Goal: Task Accomplishment & Management: Manage account settings

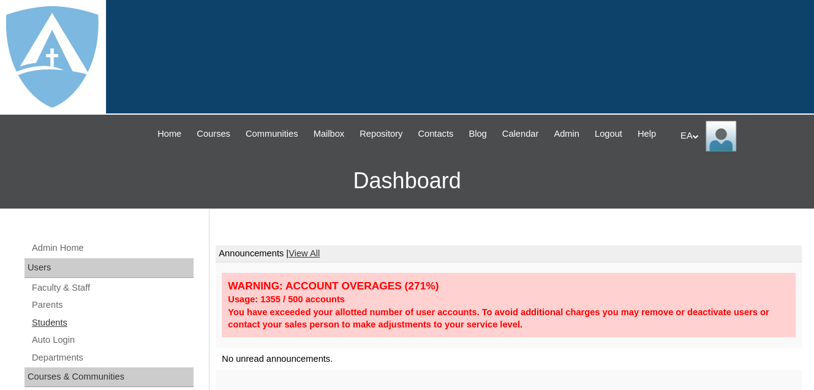
click at [41, 330] on link "Students" at bounding box center [112, 322] width 163 height 15
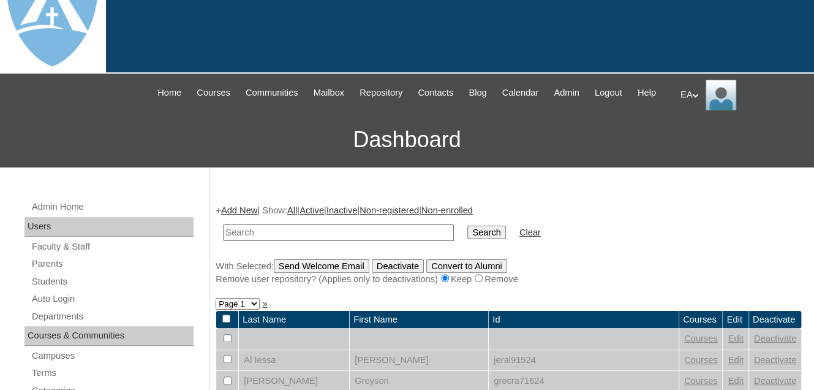
scroll to position [61, 0]
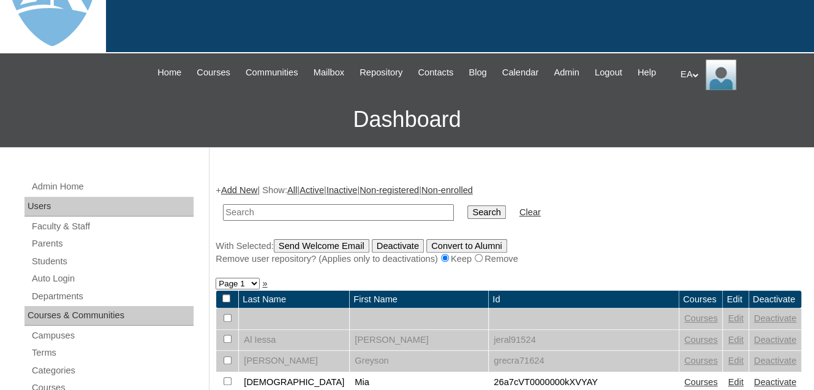
click at [247, 221] on input "text" at bounding box center [338, 212] width 231 height 17
type input "[PERSON_NAME]"
click at [468, 219] on input "Search" at bounding box center [487, 211] width 38 height 13
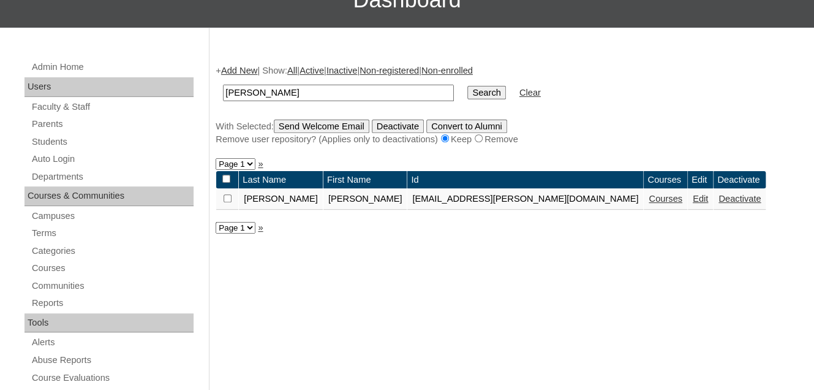
scroll to position [184, 0]
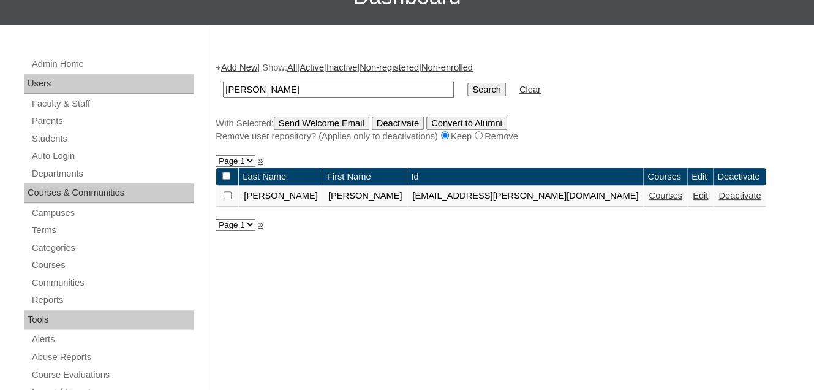
click at [693, 200] on link "Edit" at bounding box center [700, 196] width 15 height 10
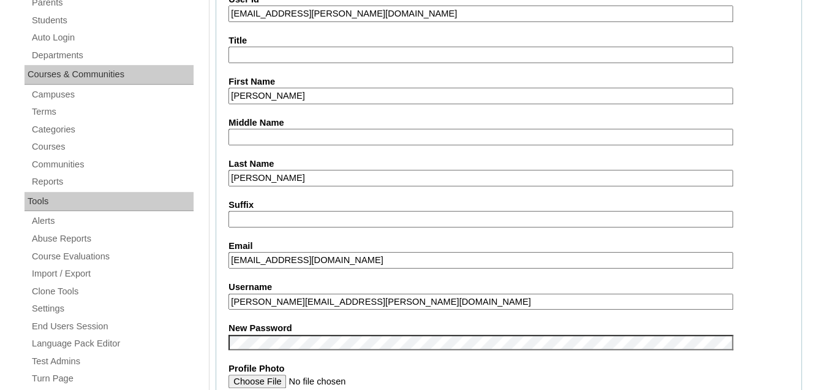
type input "primarystudentEA"
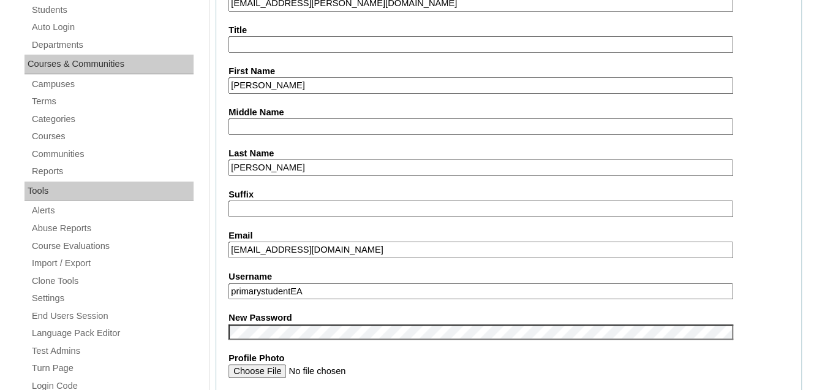
scroll to position [61, 0]
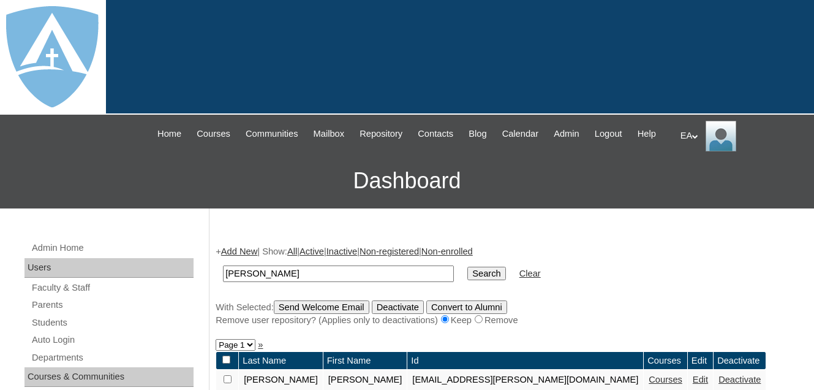
scroll to position [169, 0]
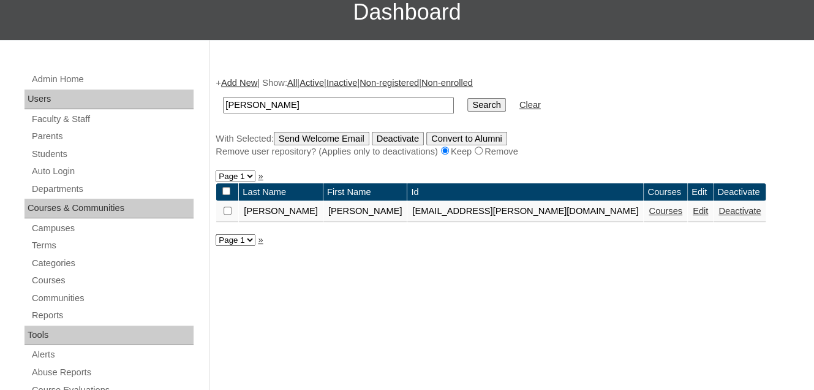
click at [649, 216] on link "Courses" at bounding box center [666, 211] width 34 height 10
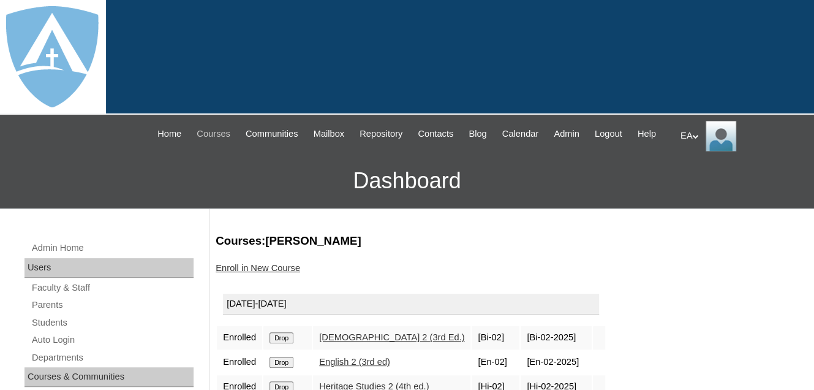
click at [206, 134] on span "Courses" at bounding box center [214, 134] width 34 height 14
